Goal: Task Accomplishment & Management: Manage account settings

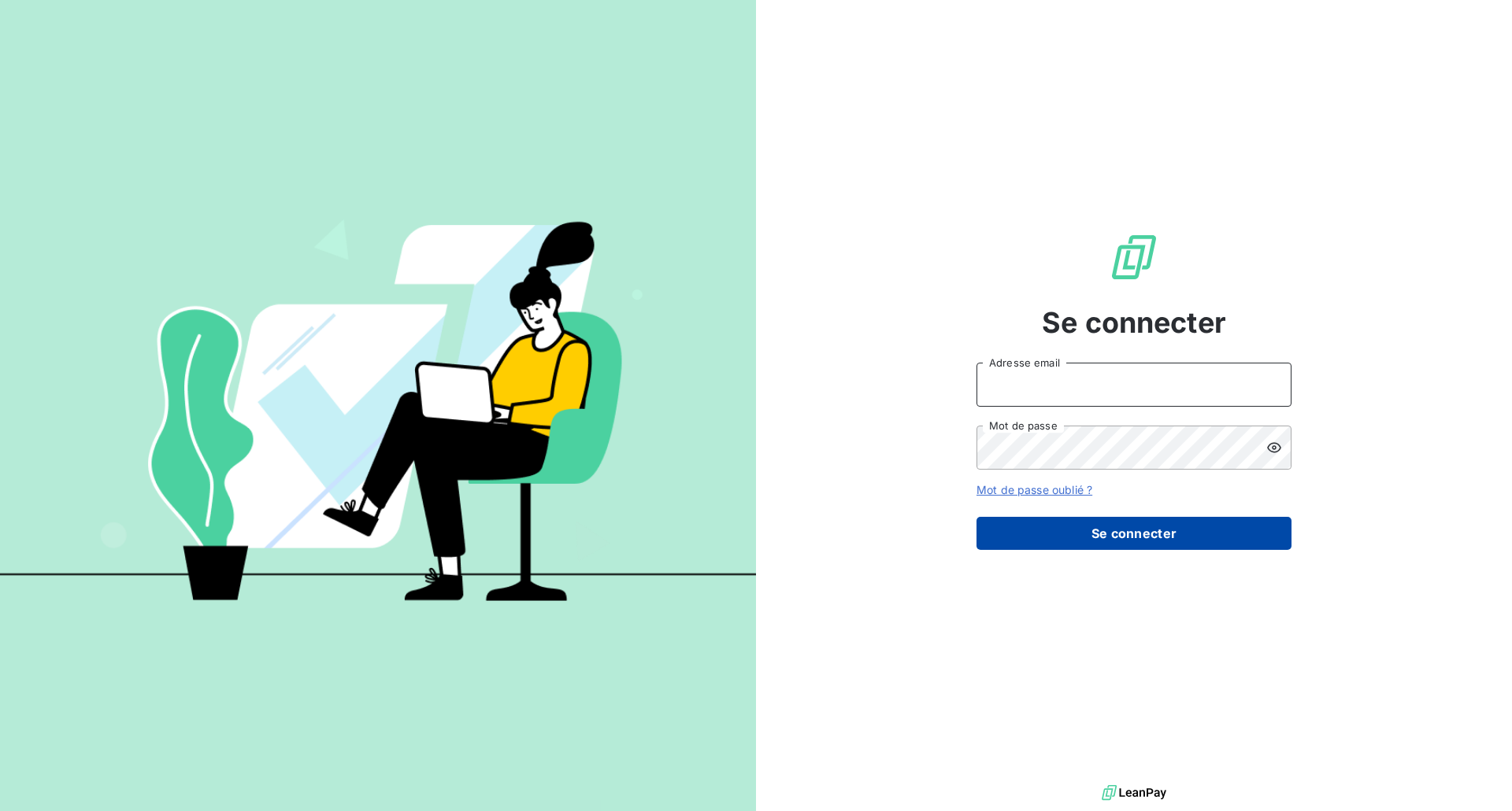
type input "[PERSON_NAME][EMAIL_ADDRESS][PERSON_NAME][DOMAIN_NAME]"
click at [1080, 535] on button "Se connecter" at bounding box center [1134, 534] width 315 height 33
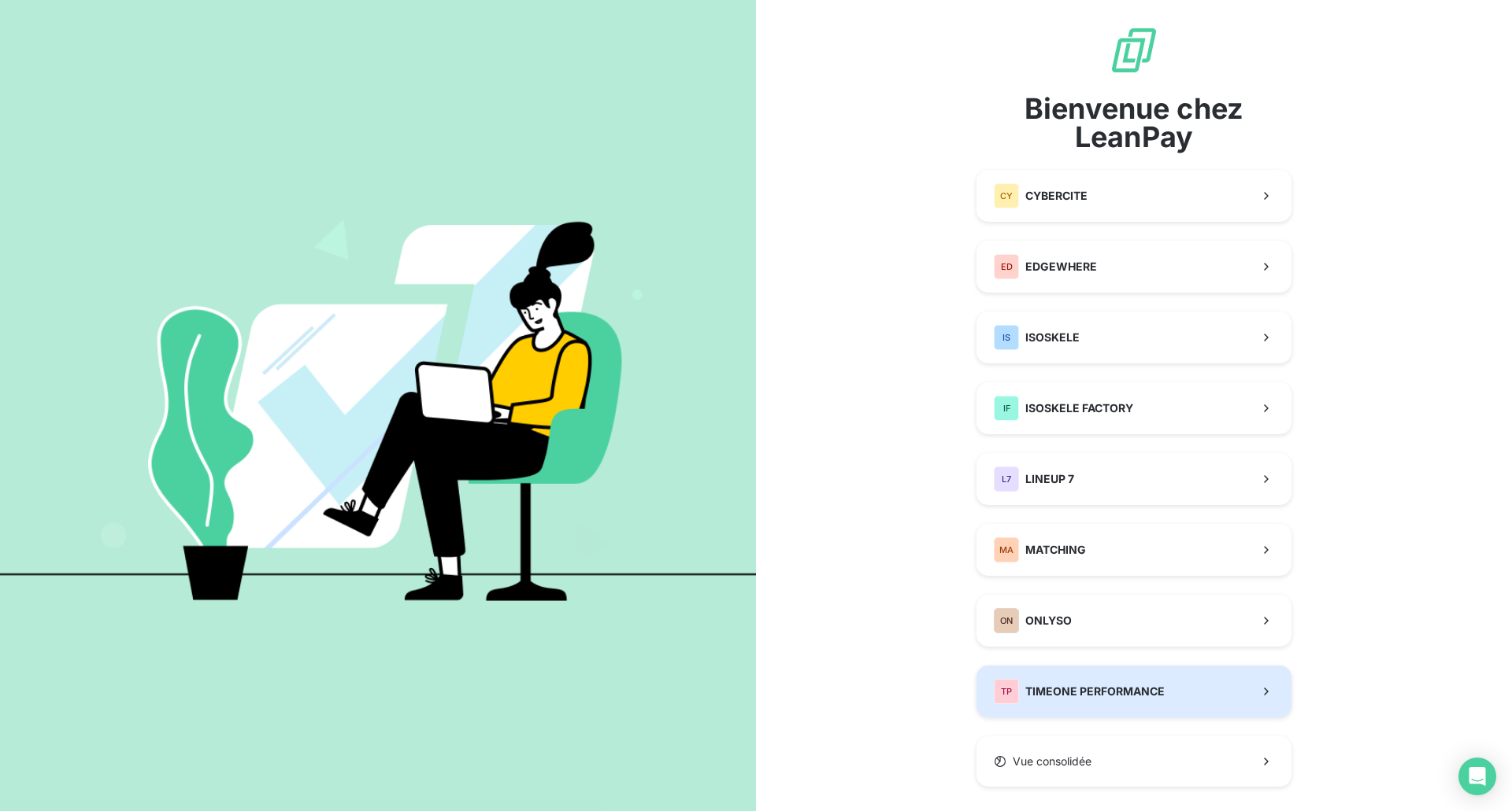
click at [1108, 693] on span "TIMEONE PERFORMANCE" at bounding box center [1094, 691] width 139 height 16
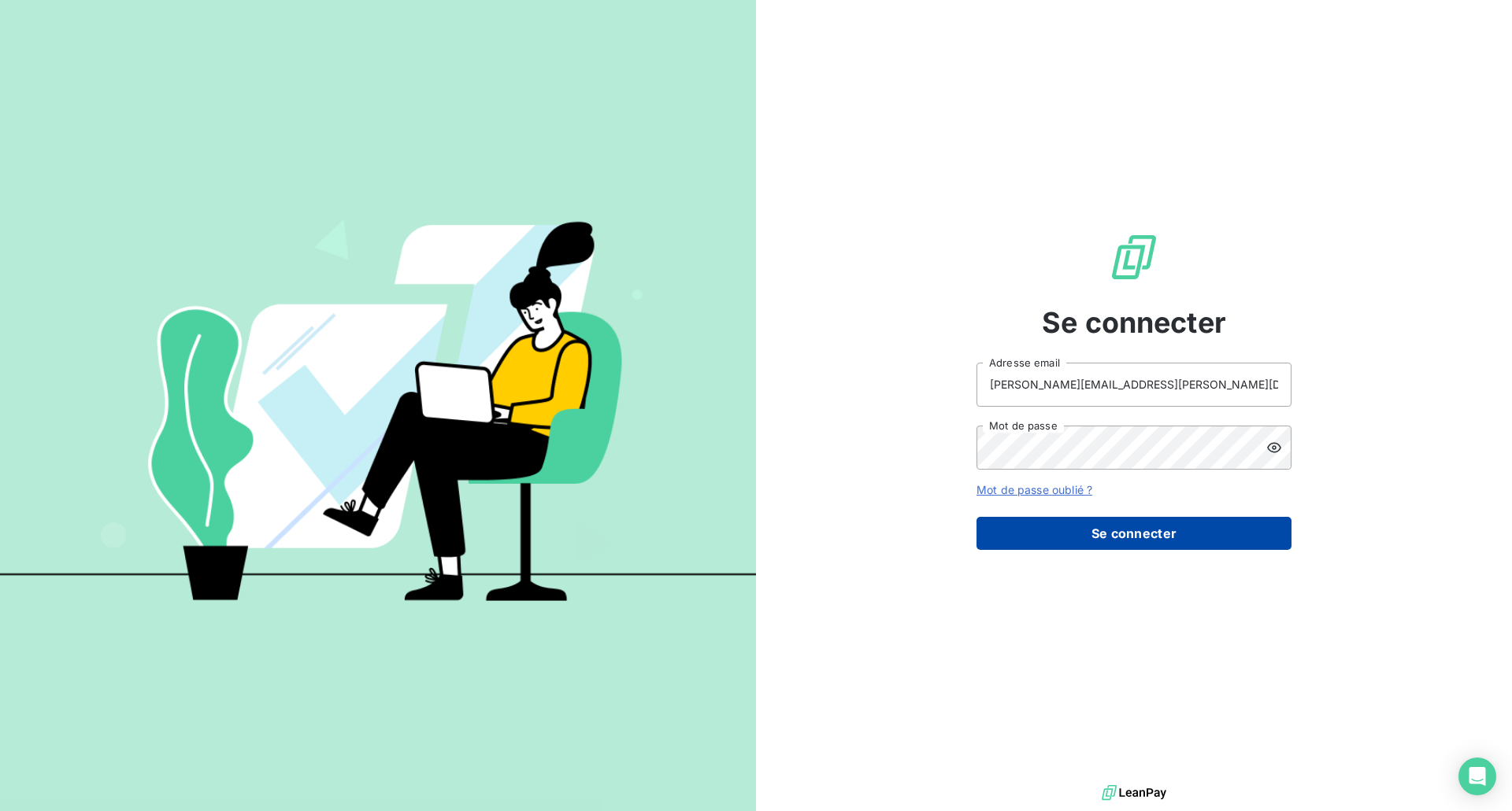
click at [1117, 536] on button "Se connecter" at bounding box center [1134, 534] width 315 height 33
